Goal: Download file/media

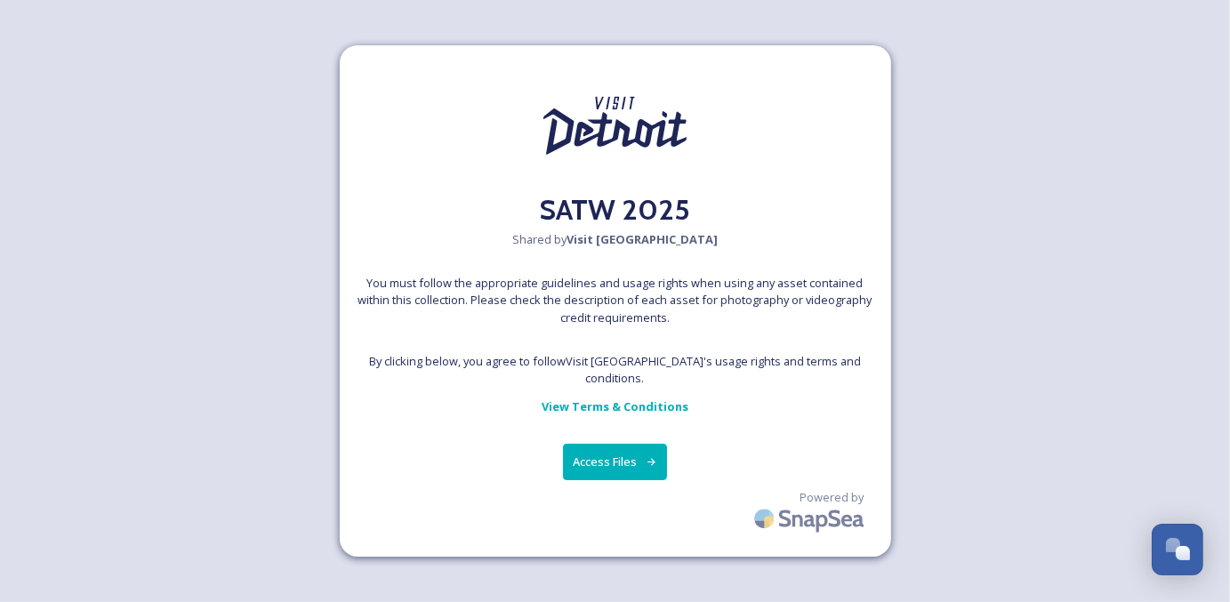
click at [641, 457] on button "Access Files" at bounding box center [615, 462] width 104 height 36
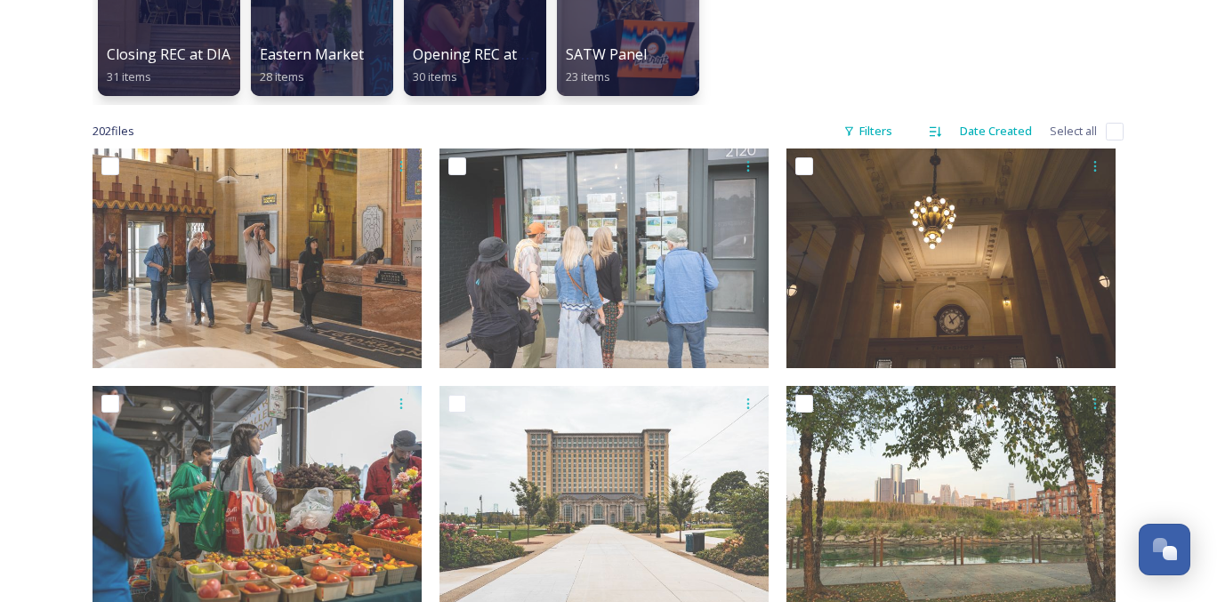
scroll to position [445, 0]
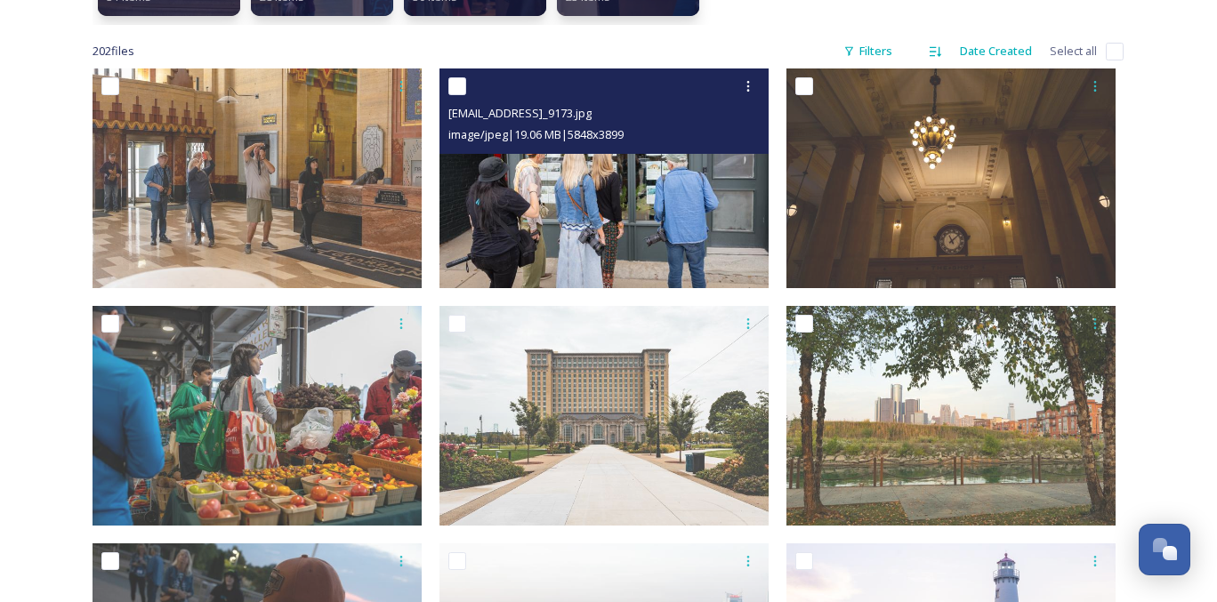
click at [504, 212] on img at bounding box center [603, 179] width 329 height 220
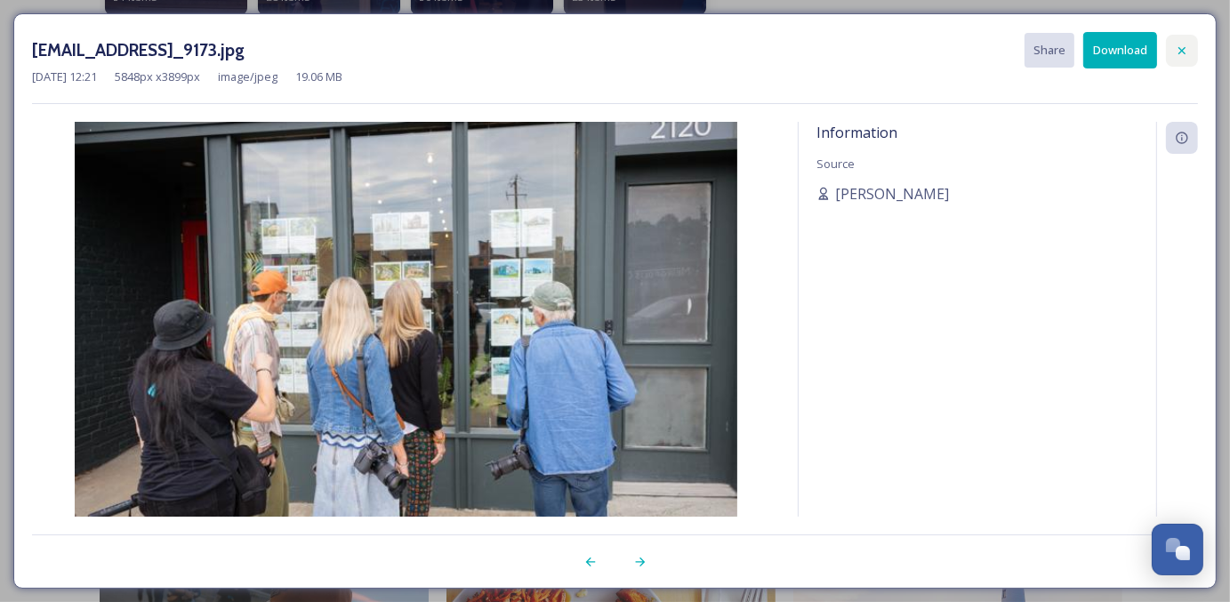
click at [1186, 58] on div at bounding box center [1182, 51] width 32 height 32
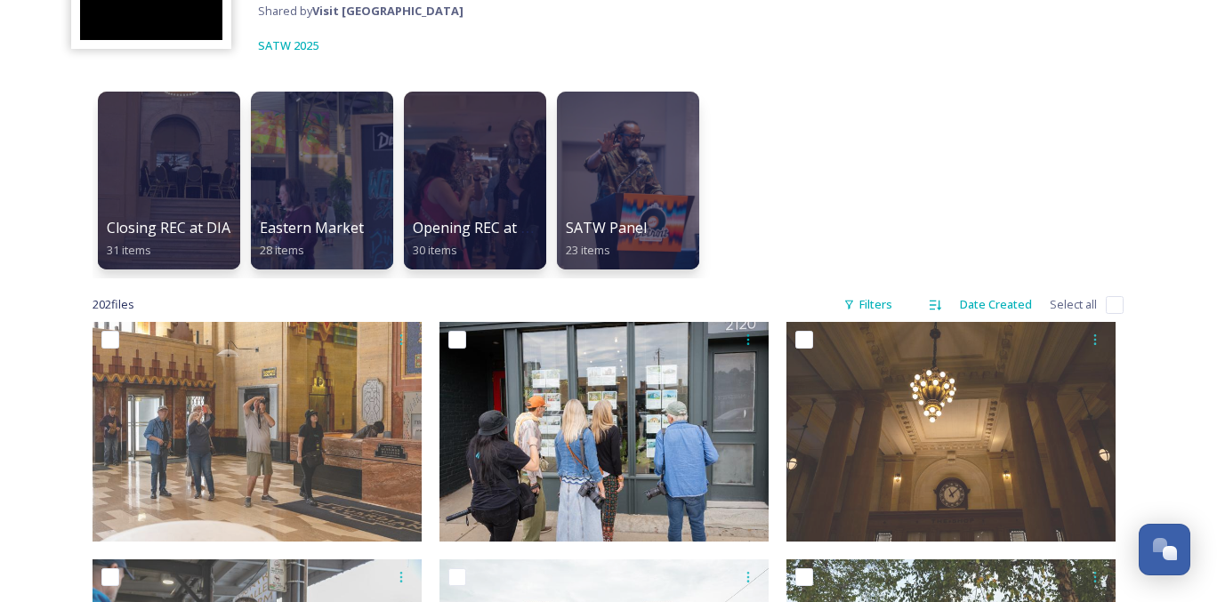
scroll to position [267, 0]
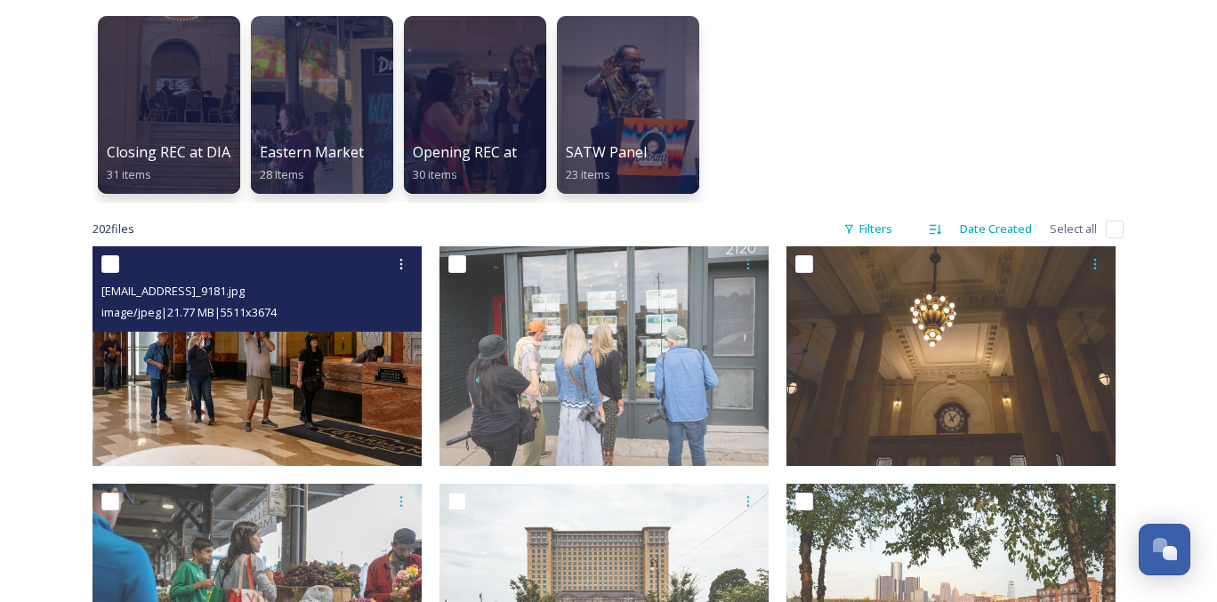
click at [229, 352] on img at bounding box center [257, 356] width 329 height 220
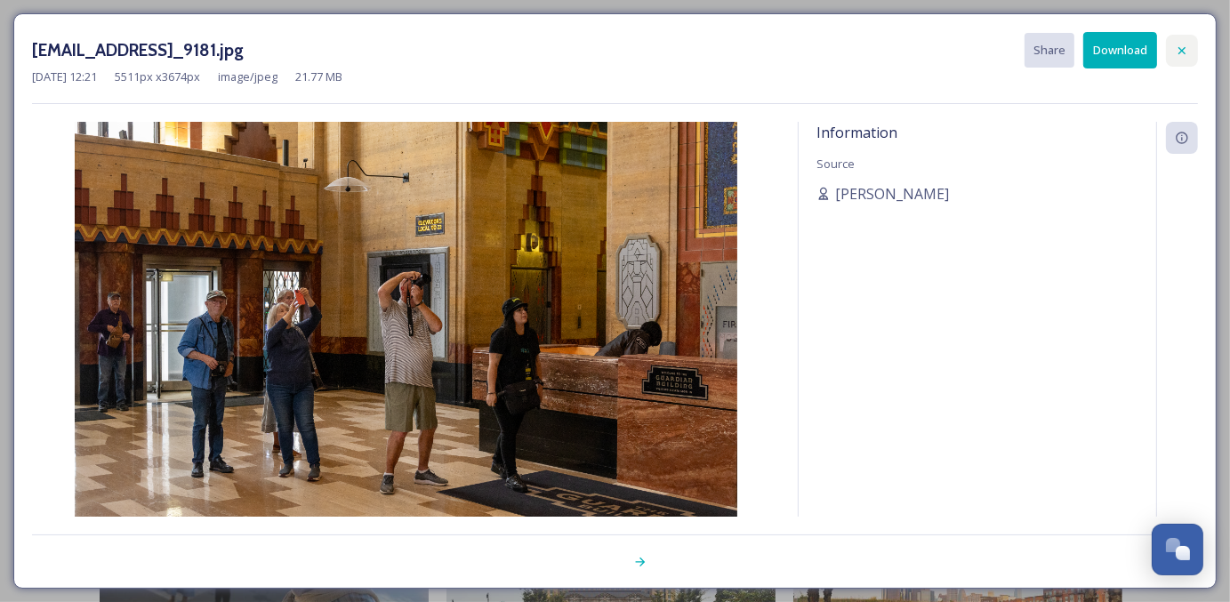
click at [1190, 47] on div at bounding box center [1182, 51] width 32 height 32
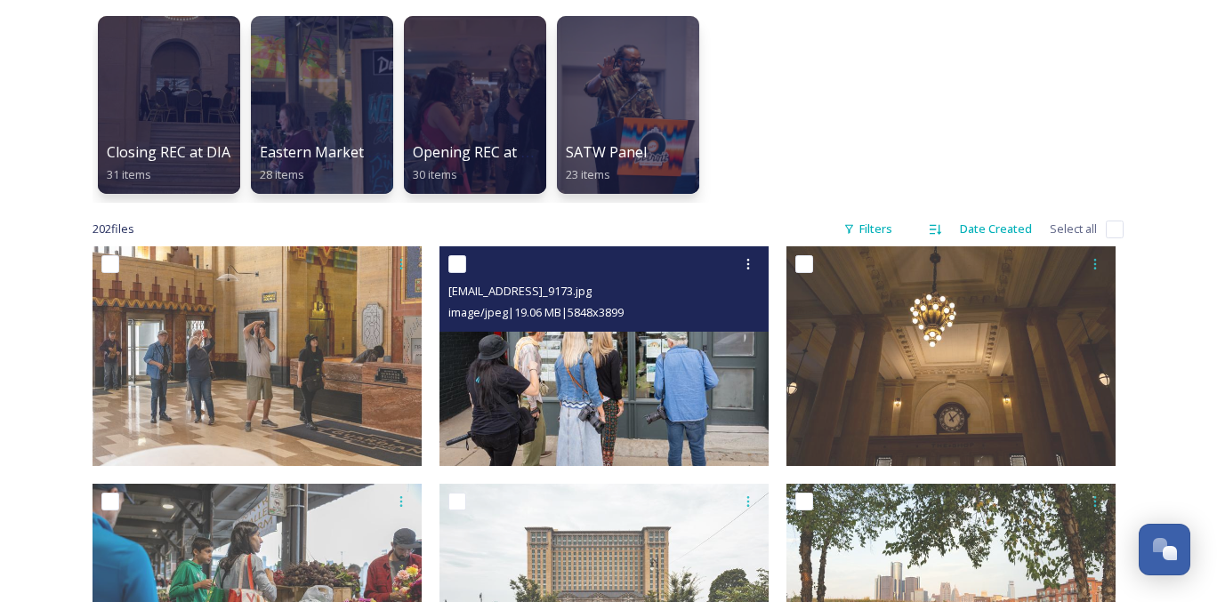
click at [669, 384] on img at bounding box center [603, 356] width 329 height 220
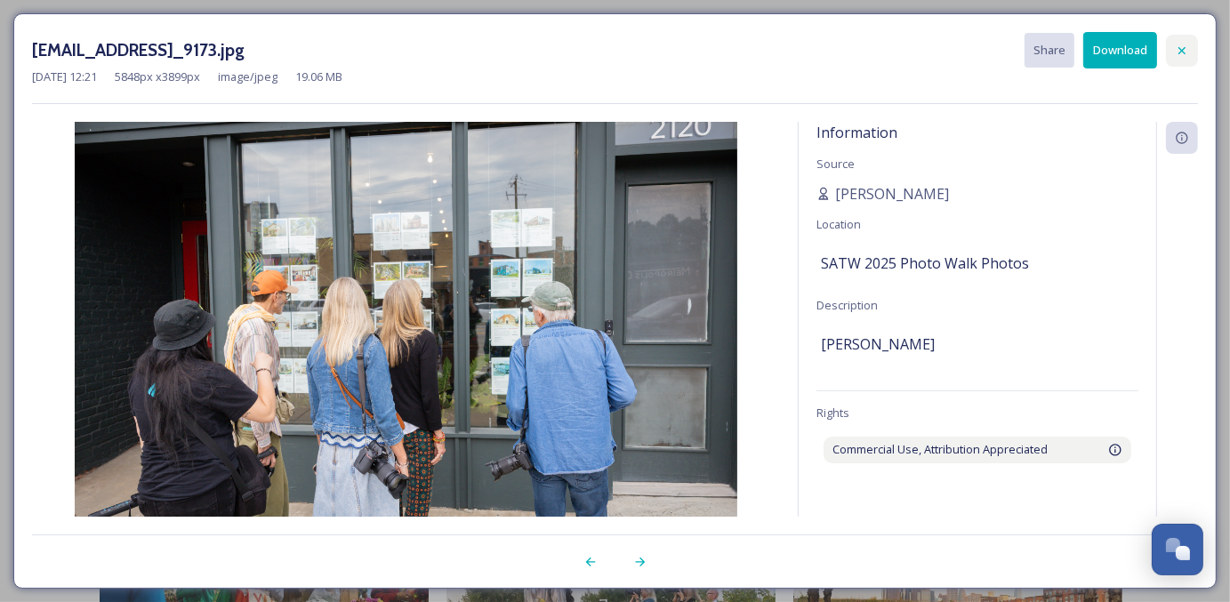
click at [1189, 46] on div at bounding box center [1182, 51] width 32 height 32
